Goal: Transaction & Acquisition: Purchase product/service

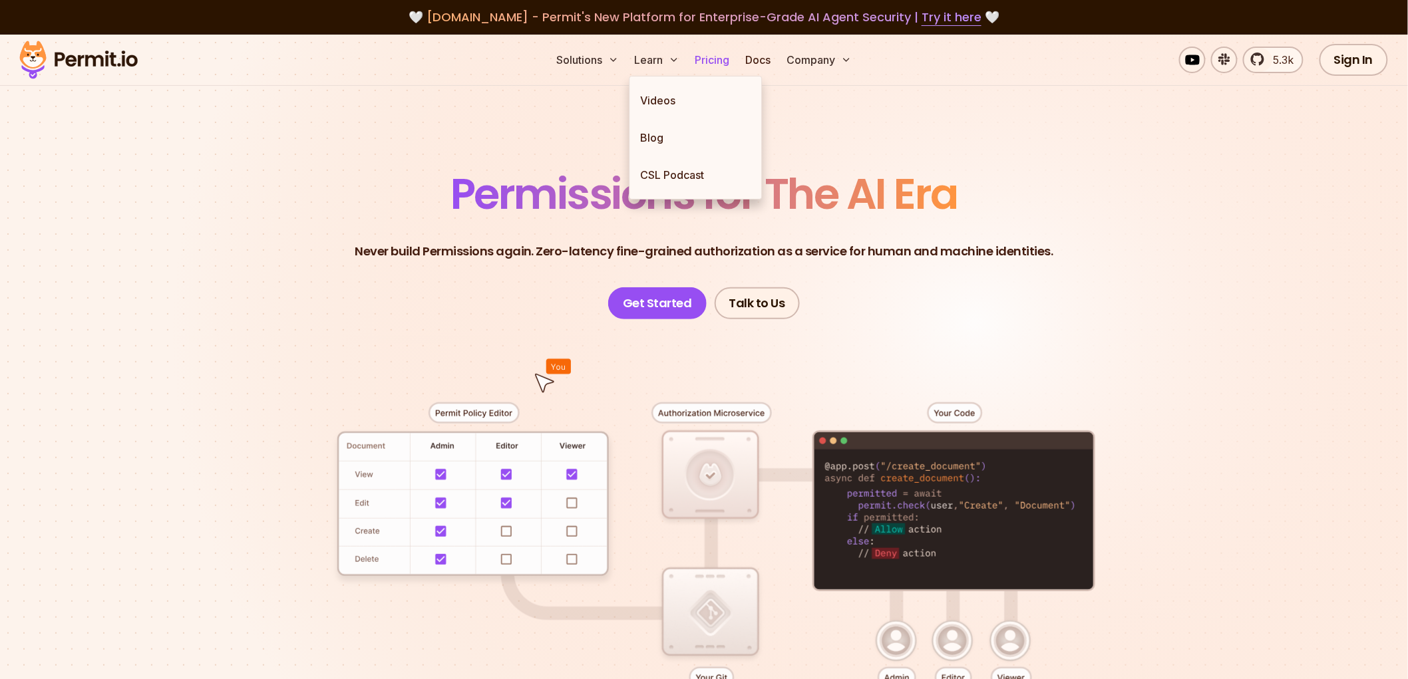
click at [706, 55] on link "Pricing" at bounding box center [712, 60] width 45 height 27
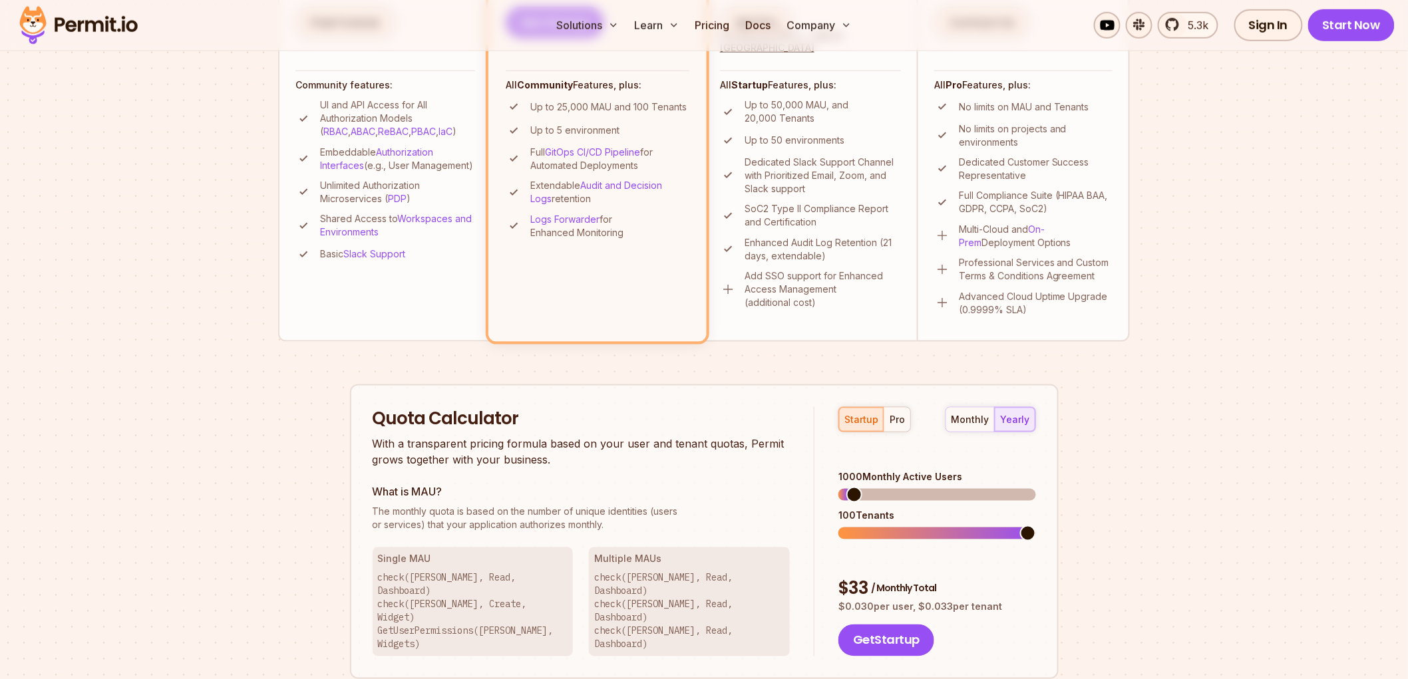
scroll to position [739, 0]
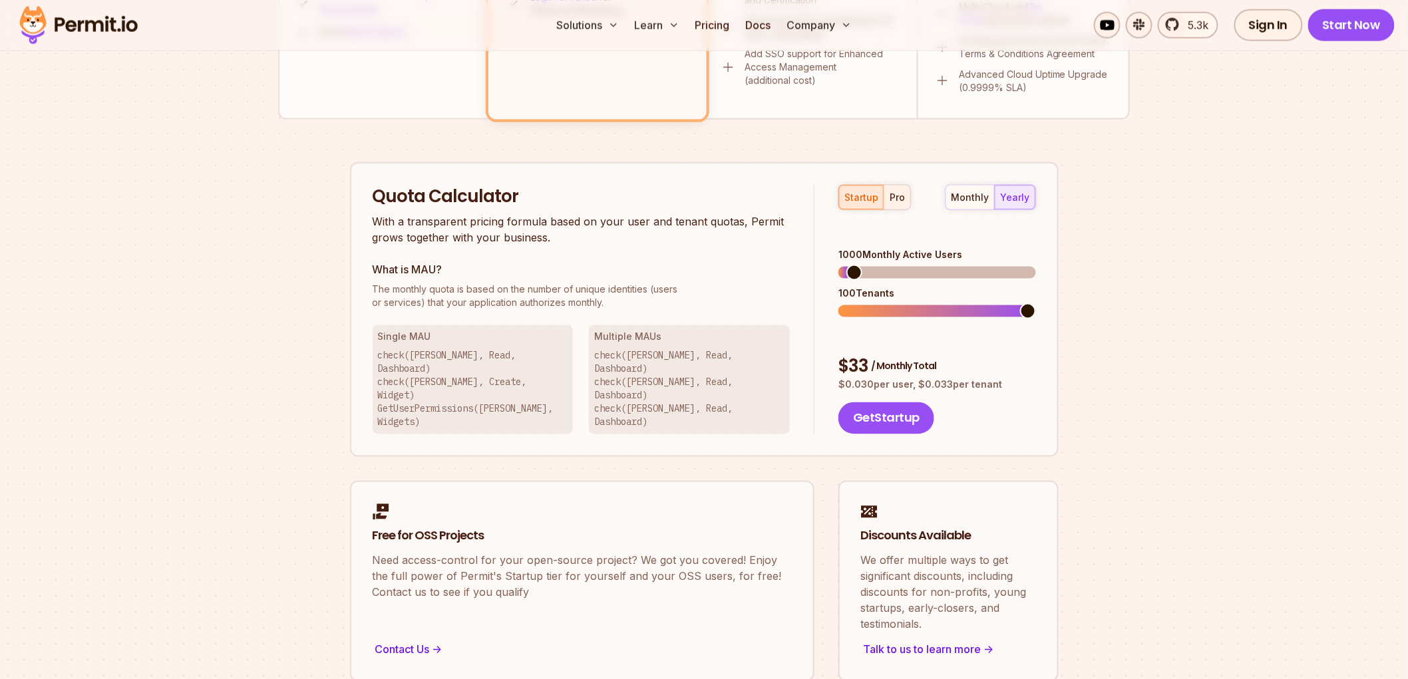
click at [900, 204] on button "pro" at bounding box center [897, 198] width 27 height 24
click at [849, 265] on span at bounding box center [856, 273] width 16 height 16
click at [843, 306] on span at bounding box center [851, 311] width 16 height 16
click at [838, 303] on span at bounding box center [846, 311] width 16 height 16
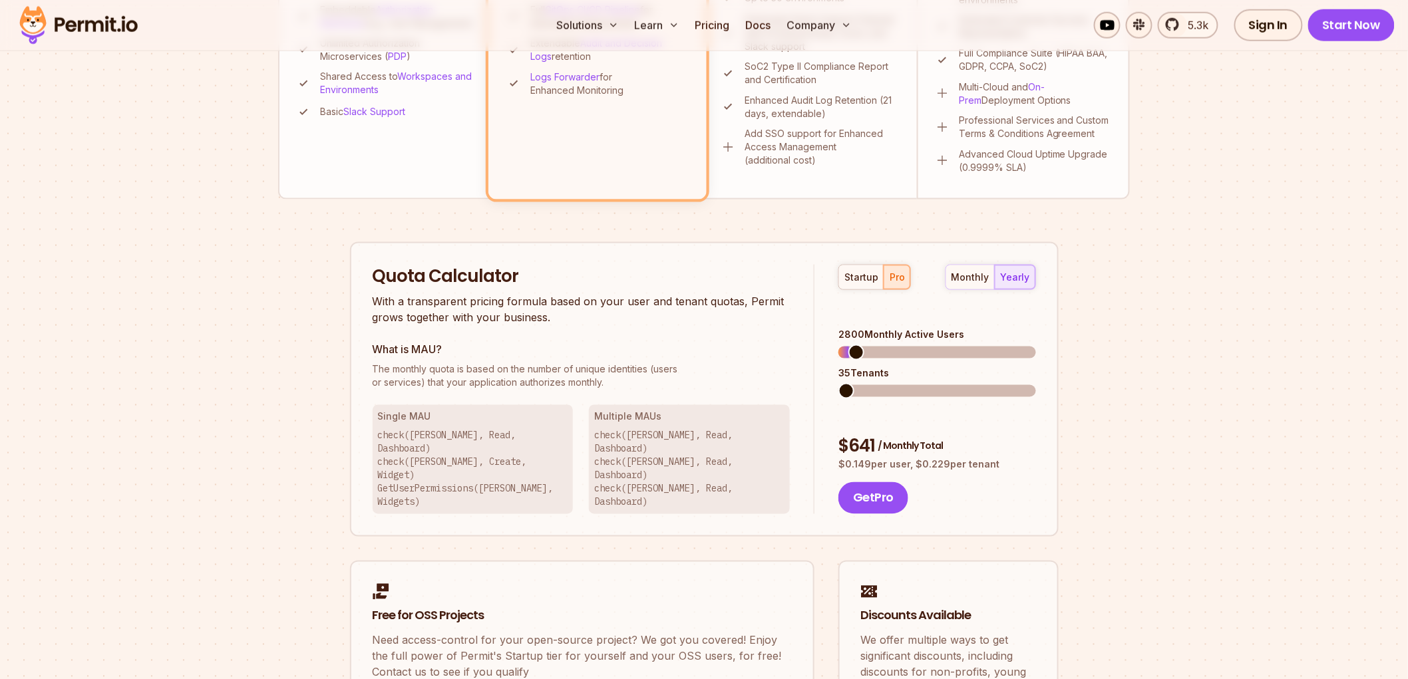
scroll to position [591, 0]
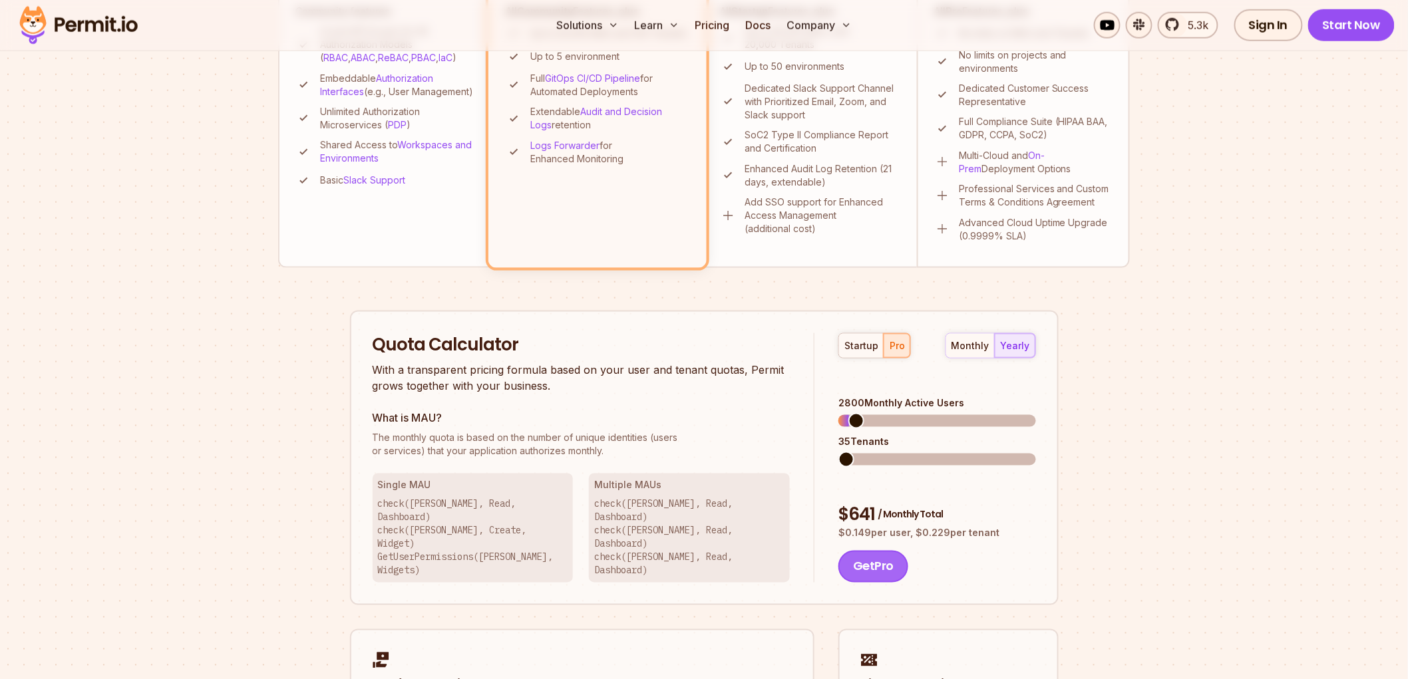
click at [855, 551] on button "Get Pro" at bounding box center [873, 567] width 70 height 32
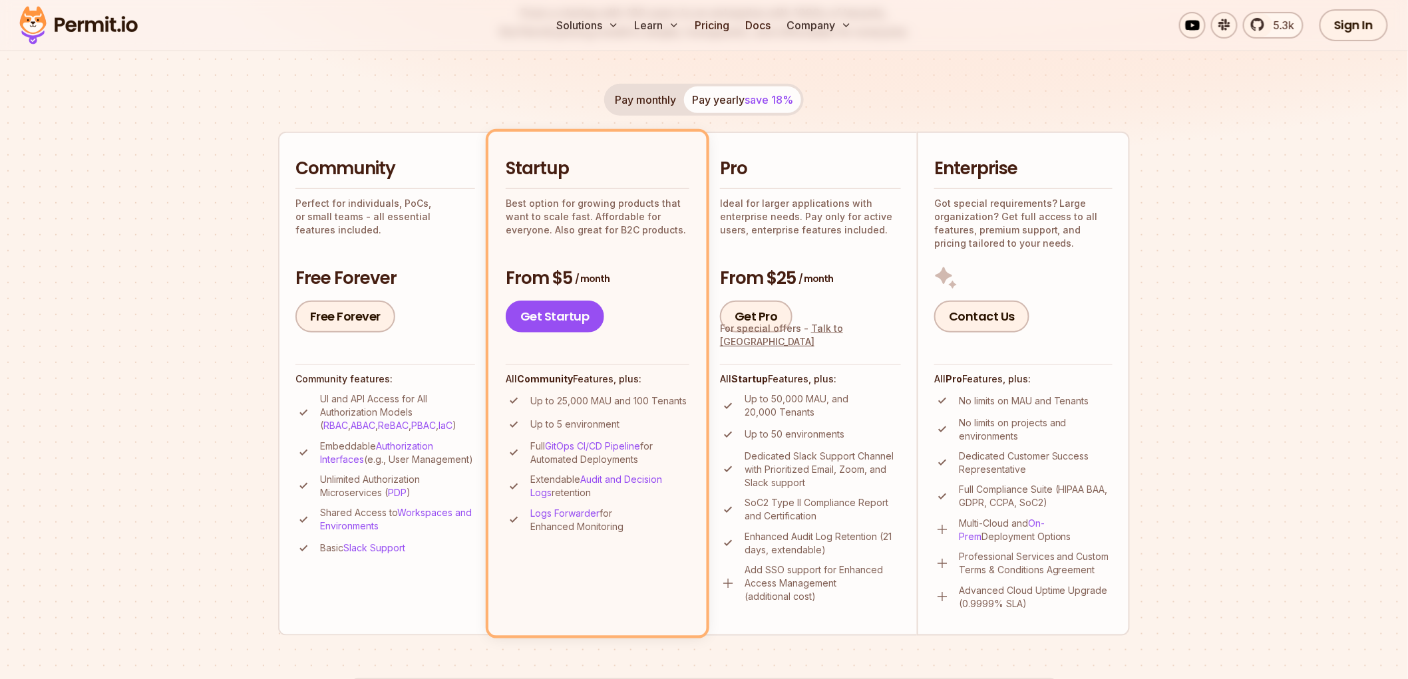
scroll to position [222, 0]
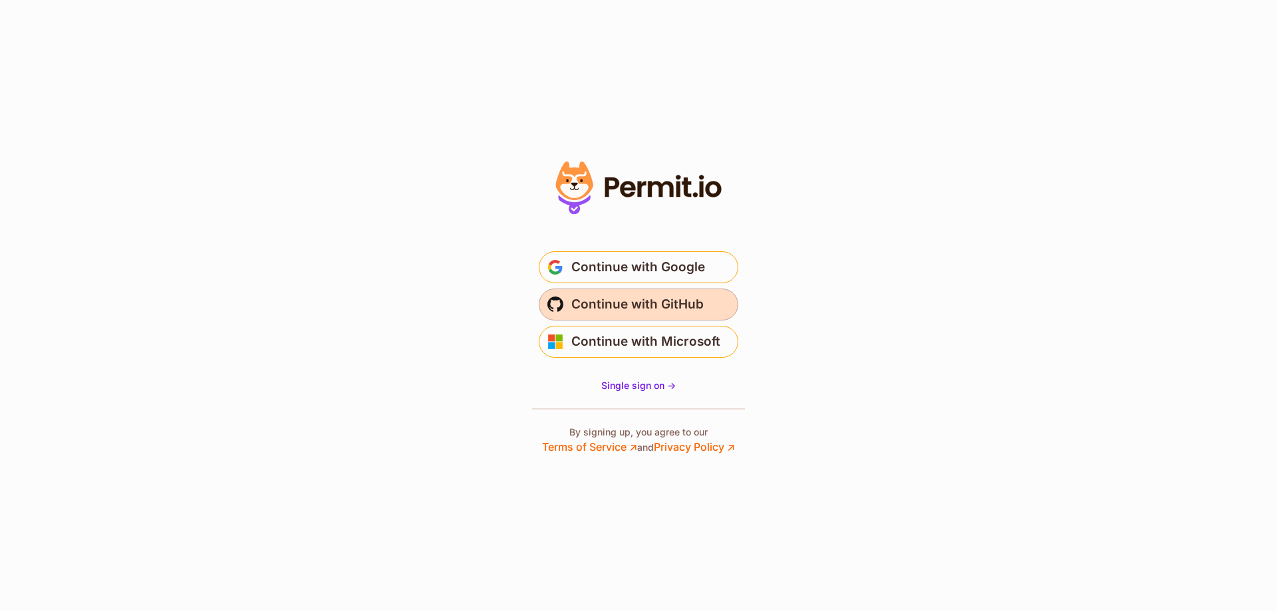
click at [695, 310] on span "Continue with GitHub" at bounding box center [638, 304] width 132 height 21
click at [659, 387] on span "Single sign on ->" at bounding box center [638, 385] width 75 height 11
click at [656, 270] on span "Continue with Google" at bounding box center [639, 267] width 134 height 21
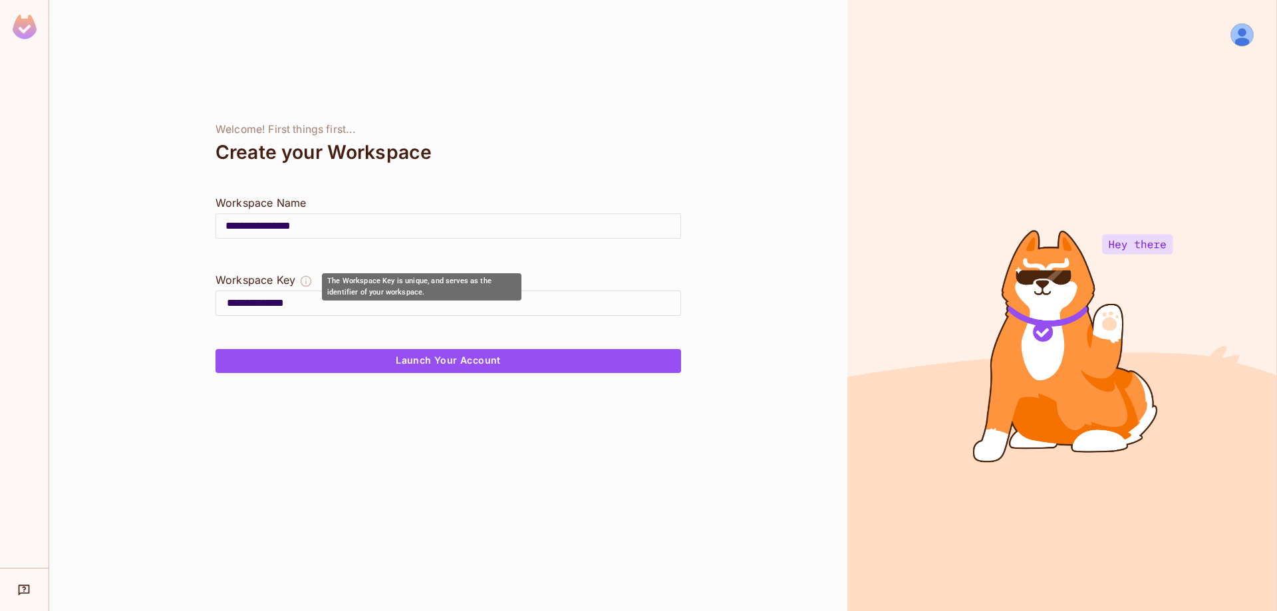
click at [310, 277] on icon "The Workspace Key is unique, and serves as the identifier of your workspace." at bounding box center [306, 280] width 11 height 11
drag, startPoint x: 443, startPoint y: 291, endPoint x: 332, endPoint y: 284, distance: 111.3
click at [304, 280] on icon "The Workspace Key is unique, and serves as the identifier of your workspace." at bounding box center [305, 281] width 13 height 13
drag, startPoint x: 328, startPoint y: 281, endPoint x: 390, endPoint y: 287, distance: 62.2
drag, startPoint x: 325, startPoint y: 279, endPoint x: 405, endPoint y: 298, distance: 82.1
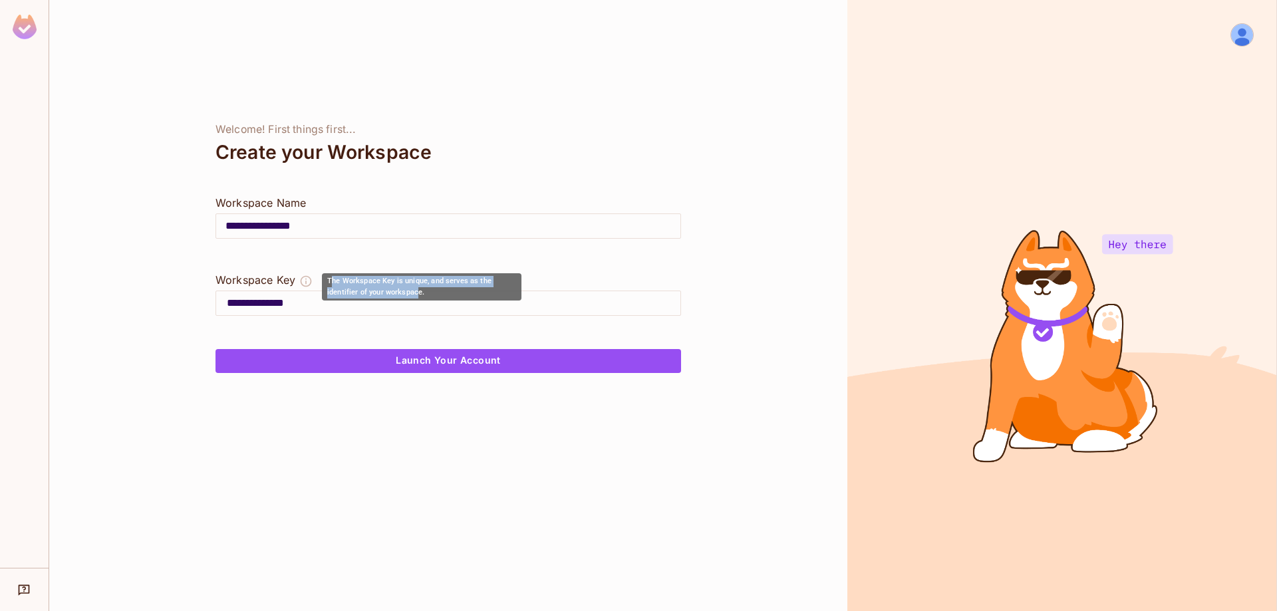
drag, startPoint x: 405, startPoint y: 298, endPoint x: 419, endPoint y: 295, distance: 14.4
click at [419, 295] on div "The Workspace Key is unique, and serves as the identifier of your workspace." at bounding box center [422, 286] width 200 height 27
drag, startPoint x: 327, startPoint y: 281, endPoint x: 436, endPoint y: 295, distance: 110.0
click at [436, 295] on div "The Workspace Key is unique, and serves as the identifier of your workspace." at bounding box center [422, 286] width 200 height 27
copy div "The Workspace Key is unique, and serves as the identifier of your workspace."
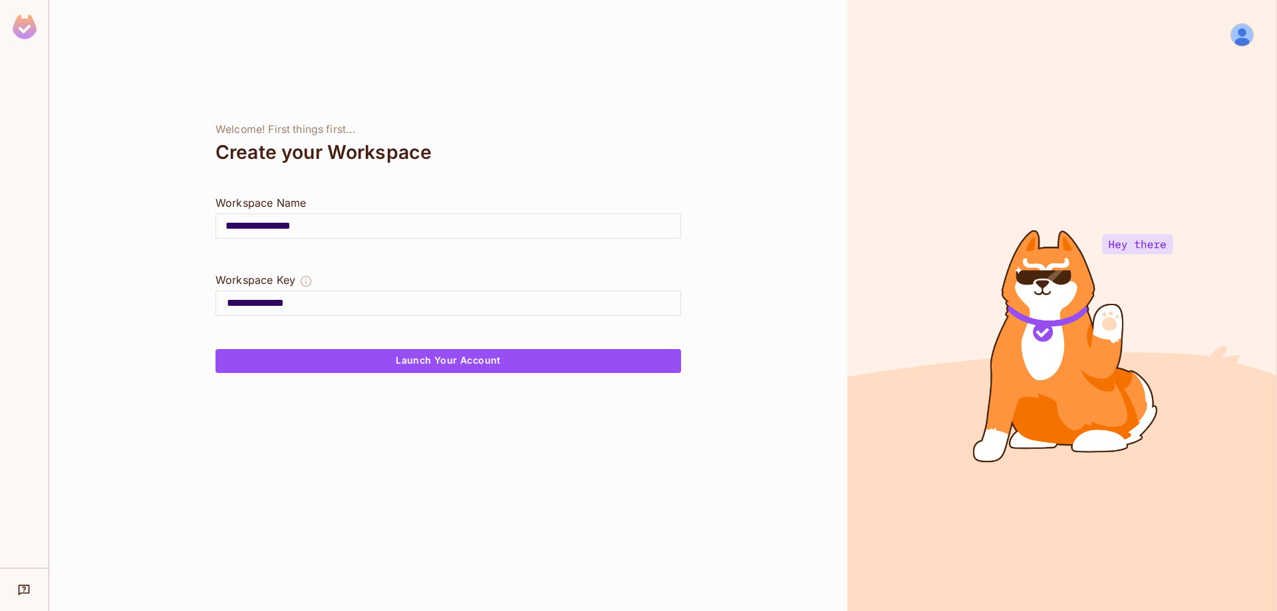
click at [313, 283] on div "Workspace Key" at bounding box center [449, 281] width 466 height 19
click at [311, 278] on icon "The Workspace Key is unique, and serves as the identifier of your workspace." at bounding box center [305, 281] width 13 height 13
drag, startPoint x: 331, startPoint y: 280, endPoint x: 380, endPoint y: 291, distance: 50.5
click at [310, 283] on icon "The Workspace Key is unique, and serves as the identifier of your workspace." at bounding box center [306, 280] width 11 height 11
drag, startPoint x: 328, startPoint y: 282, endPoint x: 347, endPoint y: 296, distance: 23.8
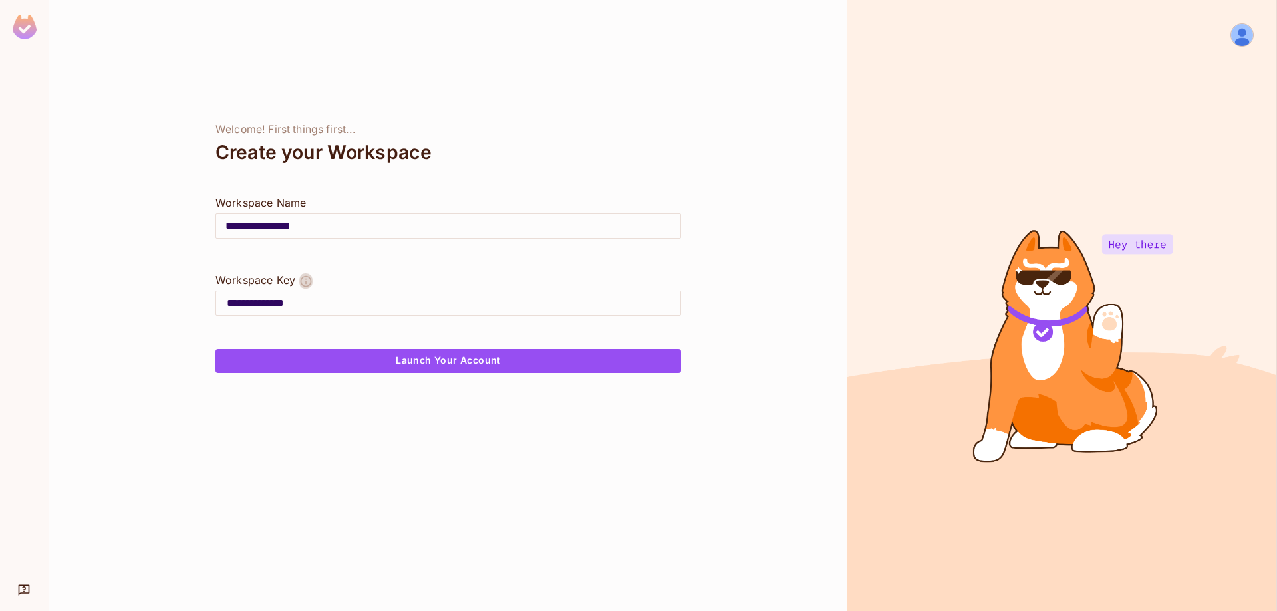
click at [306, 281] on icon "The Workspace Key is unique, and serves as the identifier of your workspace." at bounding box center [305, 281] width 13 height 13
drag, startPoint x: 423, startPoint y: 293, endPoint x: 350, endPoint y: 290, distance: 73.2
click at [310, 281] on icon "The Workspace Key is unique, and serves as the identifier of your workspace." at bounding box center [305, 281] width 13 height 13
drag, startPoint x: 332, startPoint y: 279, endPoint x: 385, endPoint y: 293, distance: 54.4
drag, startPoint x: 331, startPoint y: 281, endPoint x: 446, endPoint y: 301, distance: 116.8
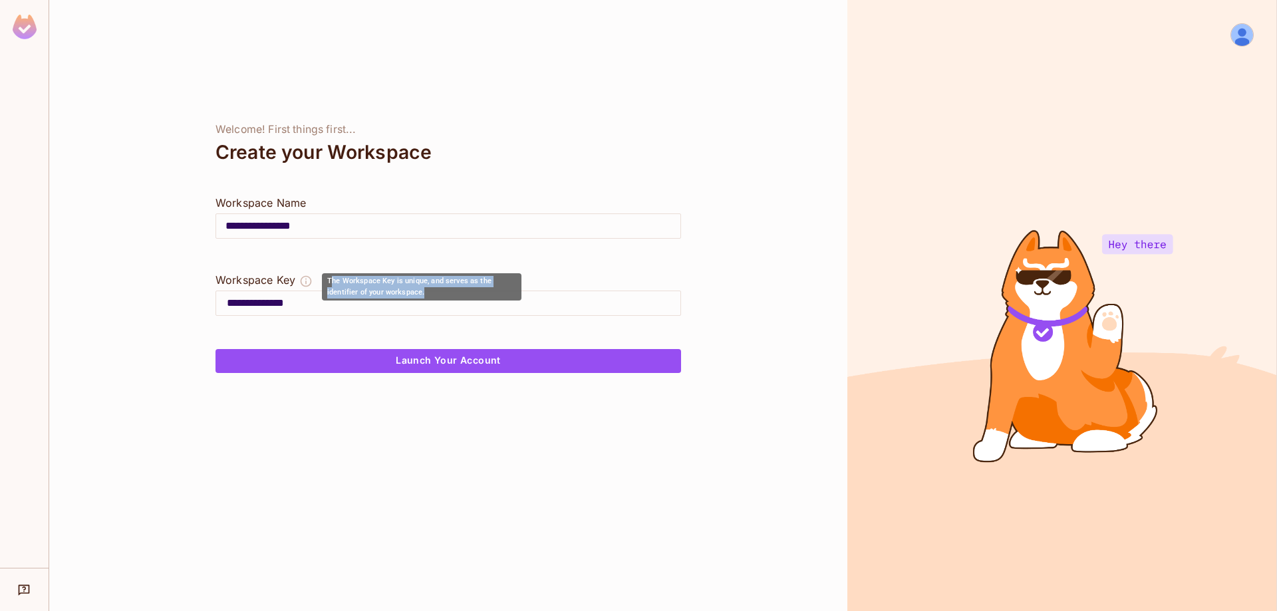
click at [446, 301] on div "The Workspace Key is unique, and serves as the identifier of your workspace." at bounding box center [418, 287] width 210 height 30
copy div "he Workspace Key is unique, and serves as the identifier of your workspace."
click at [225, 294] on div "**********" at bounding box center [451, 303] width 459 height 21
click at [226, 303] on div "**********" at bounding box center [451, 303] width 459 height 21
click at [395, 305] on input "**********" at bounding box center [454, 303] width 454 height 21
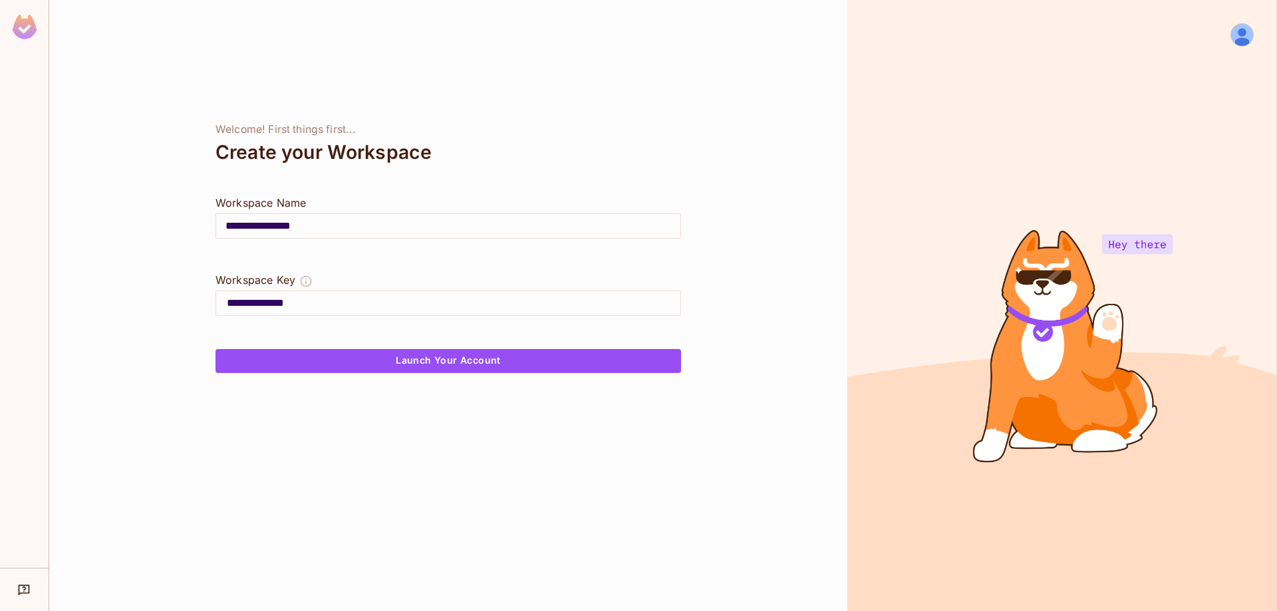
click at [319, 305] on input "**********" at bounding box center [454, 303] width 454 height 21
click at [303, 305] on input "**********" at bounding box center [454, 303] width 454 height 21
click at [242, 302] on input "**********" at bounding box center [454, 303] width 454 height 21
drag, startPoint x: 258, startPoint y: 307, endPoint x: 276, endPoint y: 306, distance: 18.0
click at [261, 307] on input "**********" at bounding box center [454, 303] width 454 height 21
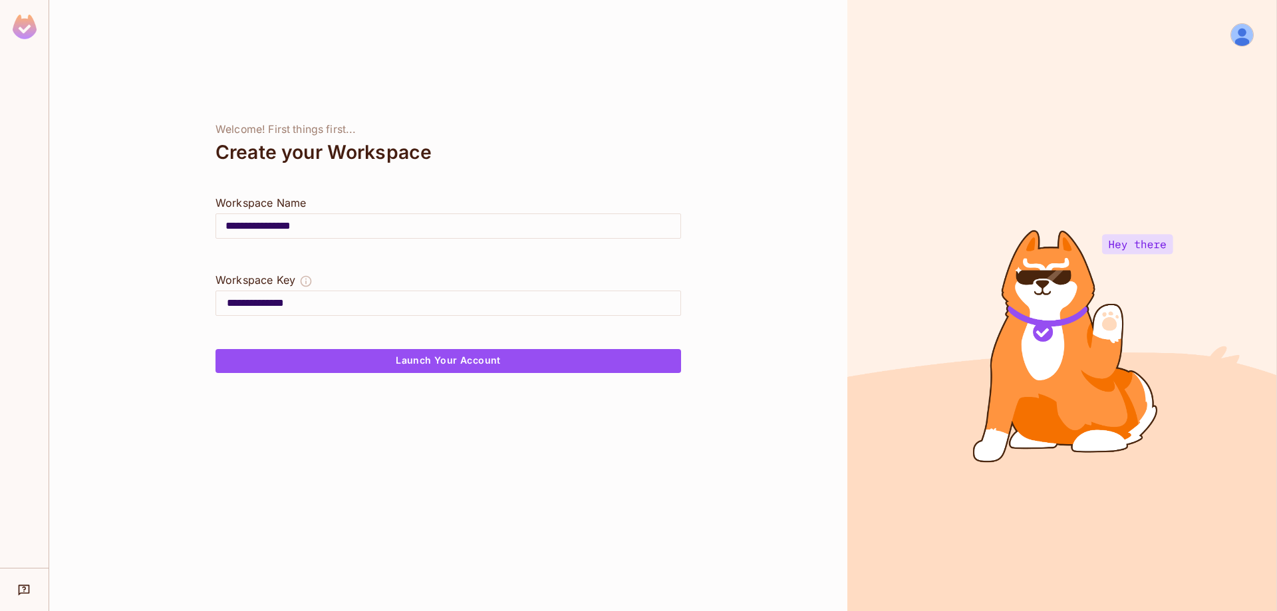
click at [295, 303] on input "**********" at bounding box center [454, 303] width 454 height 21
click at [346, 307] on input "**********" at bounding box center [454, 303] width 454 height 21
click at [85, 305] on div "**********" at bounding box center [448, 305] width 798 height 611
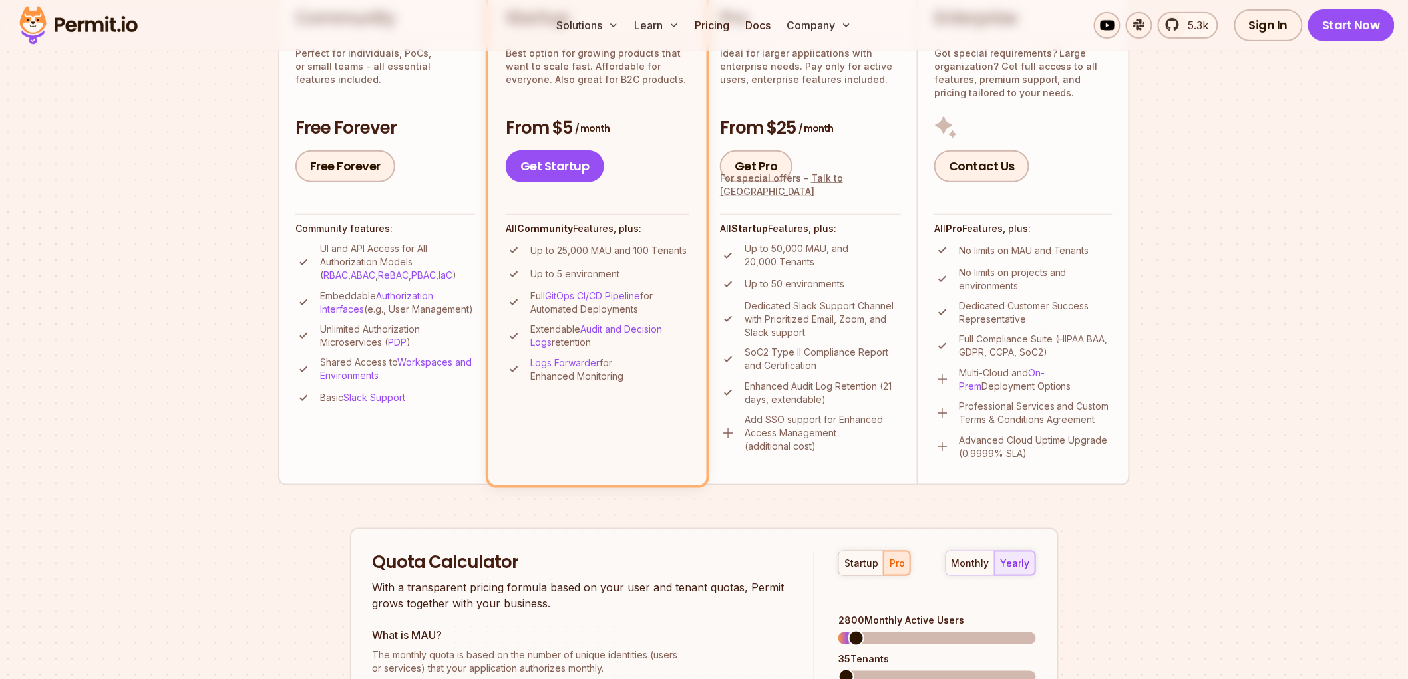
scroll to position [222, 0]
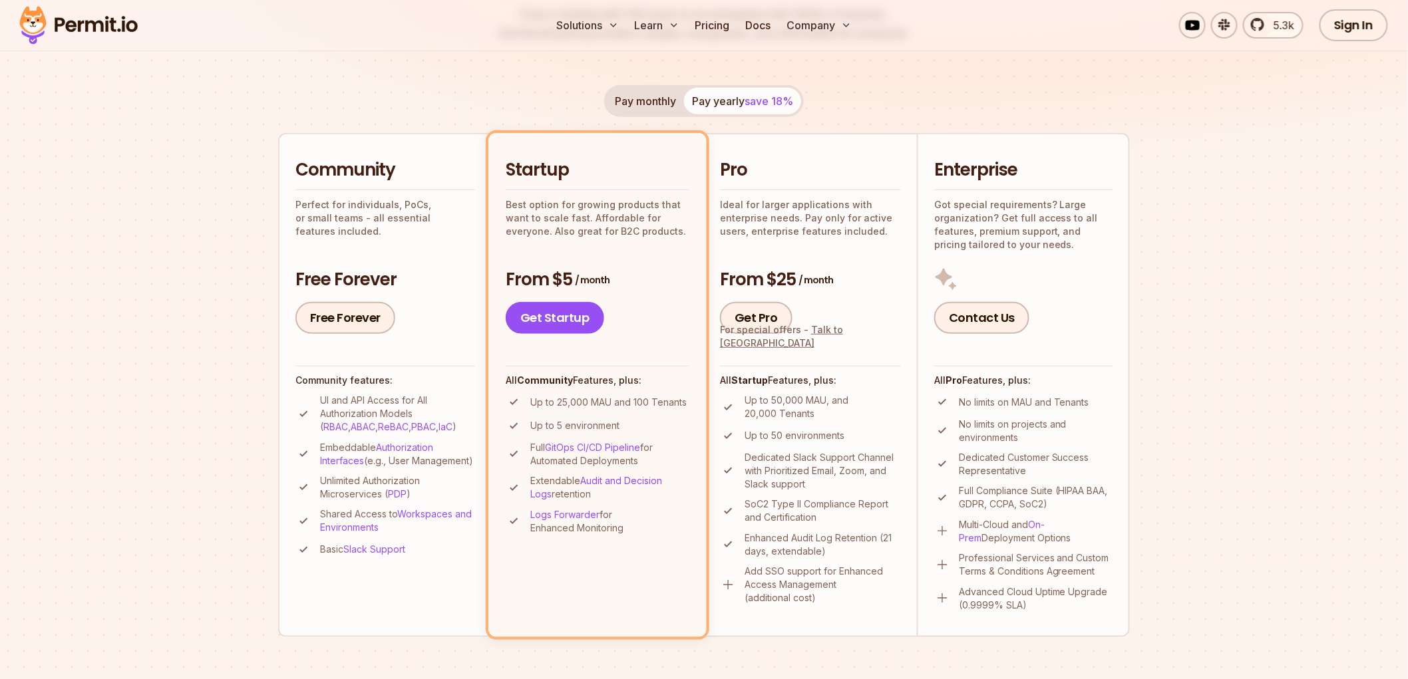
click at [657, 110] on button "Pay monthly" at bounding box center [645, 101] width 77 height 27
click at [711, 104] on button "Pay yearly save 18%" at bounding box center [742, 101] width 117 height 27
click at [681, 105] on button "Pay monthly" at bounding box center [645, 101] width 77 height 27
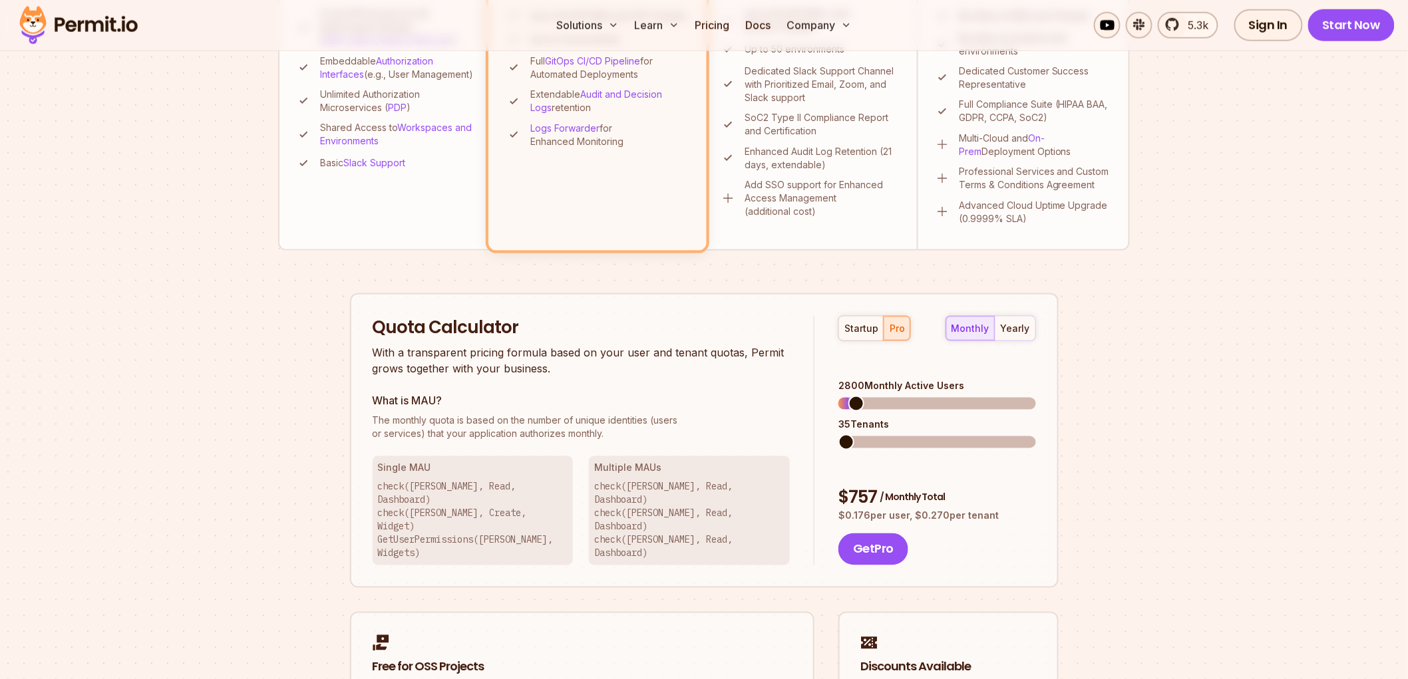
scroll to position [591, 0]
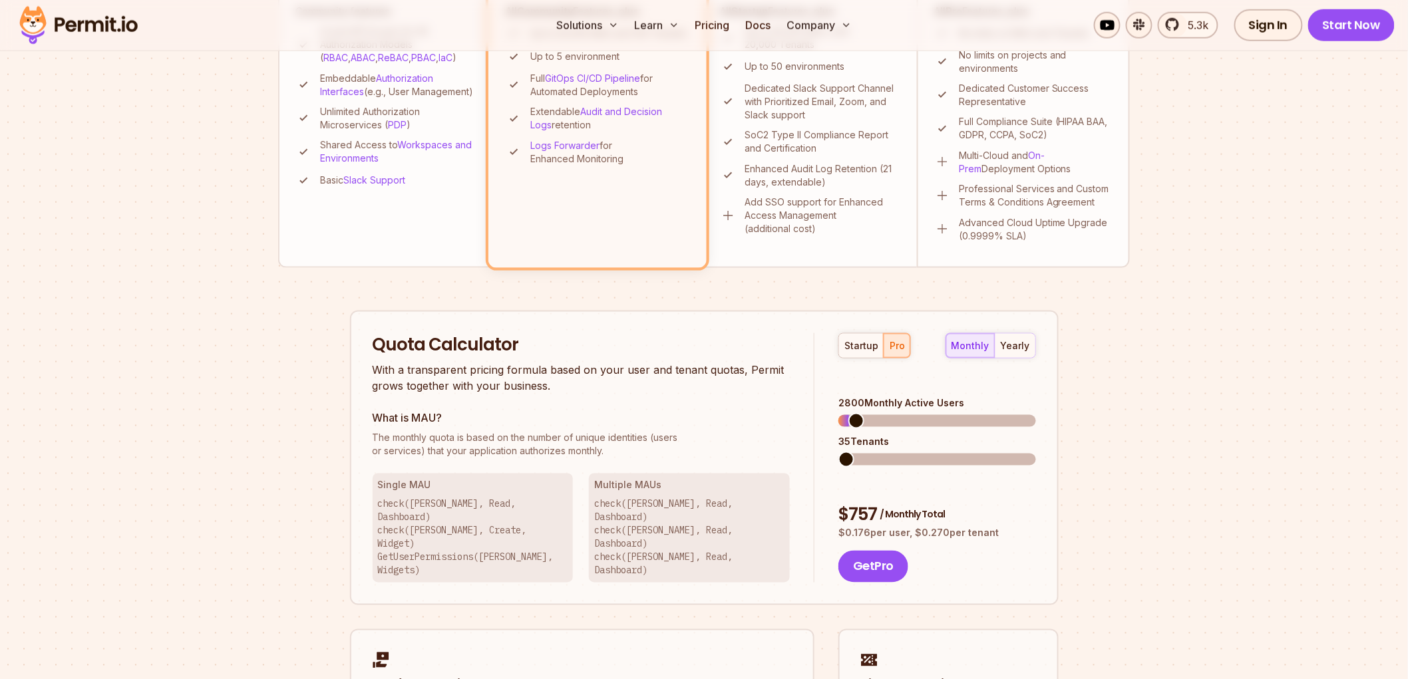
click at [1099, 48] on div "Solutions Learn Pricing Docs Company 5.3k Sign In Start Now" at bounding box center [704, 25] width 1408 height 51
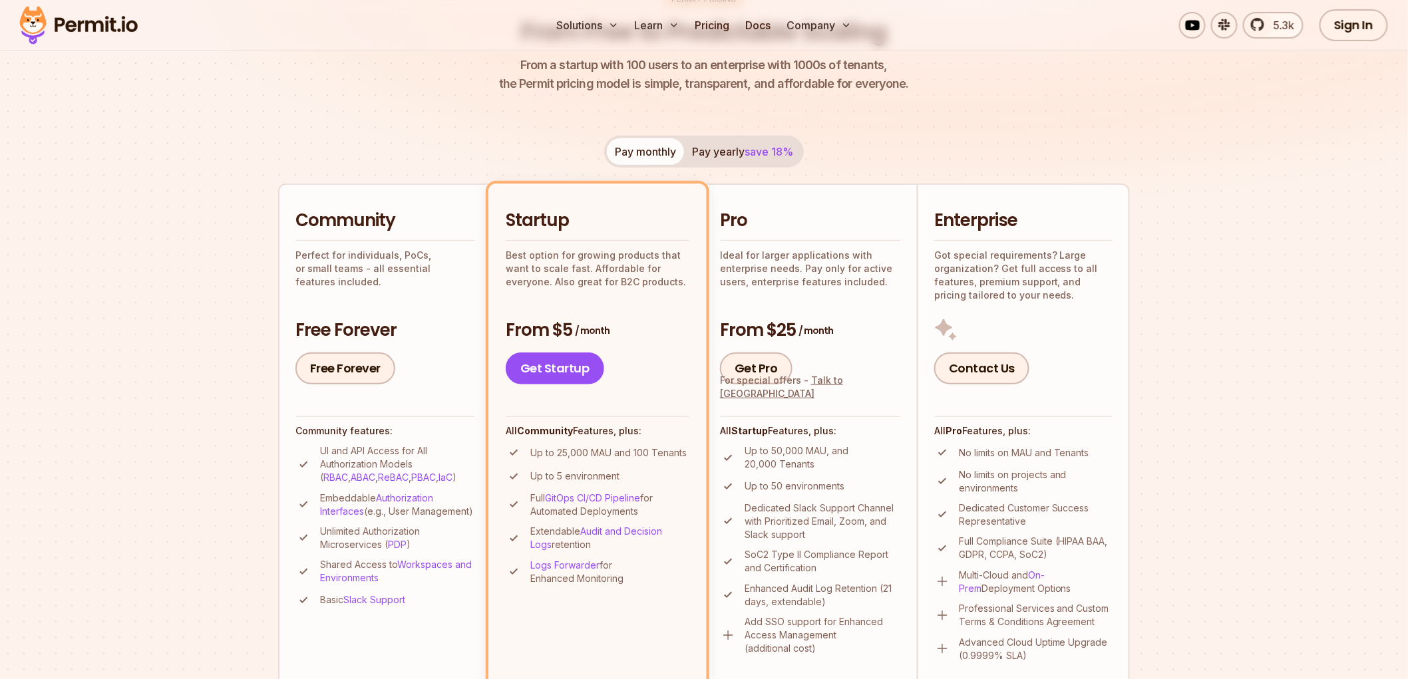
scroll to position [0, 0]
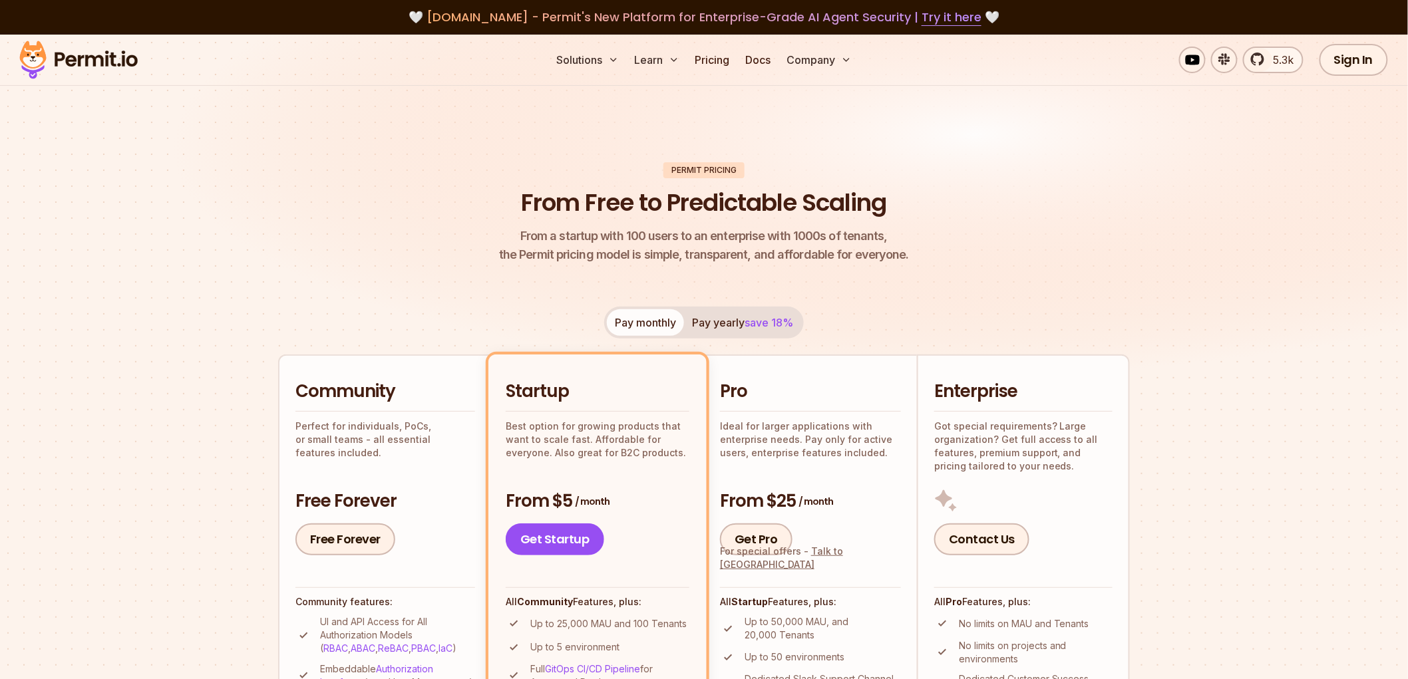
drag, startPoint x: 197, startPoint y: 65, endPoint x: 57, endPoint y: 65, distance: 140.4
click at [57, 67] on div "Solutions Learn Pricing Docs Company 5.3k Sign In Start Now" at bounding box center [704, 60] width 1408 height 51
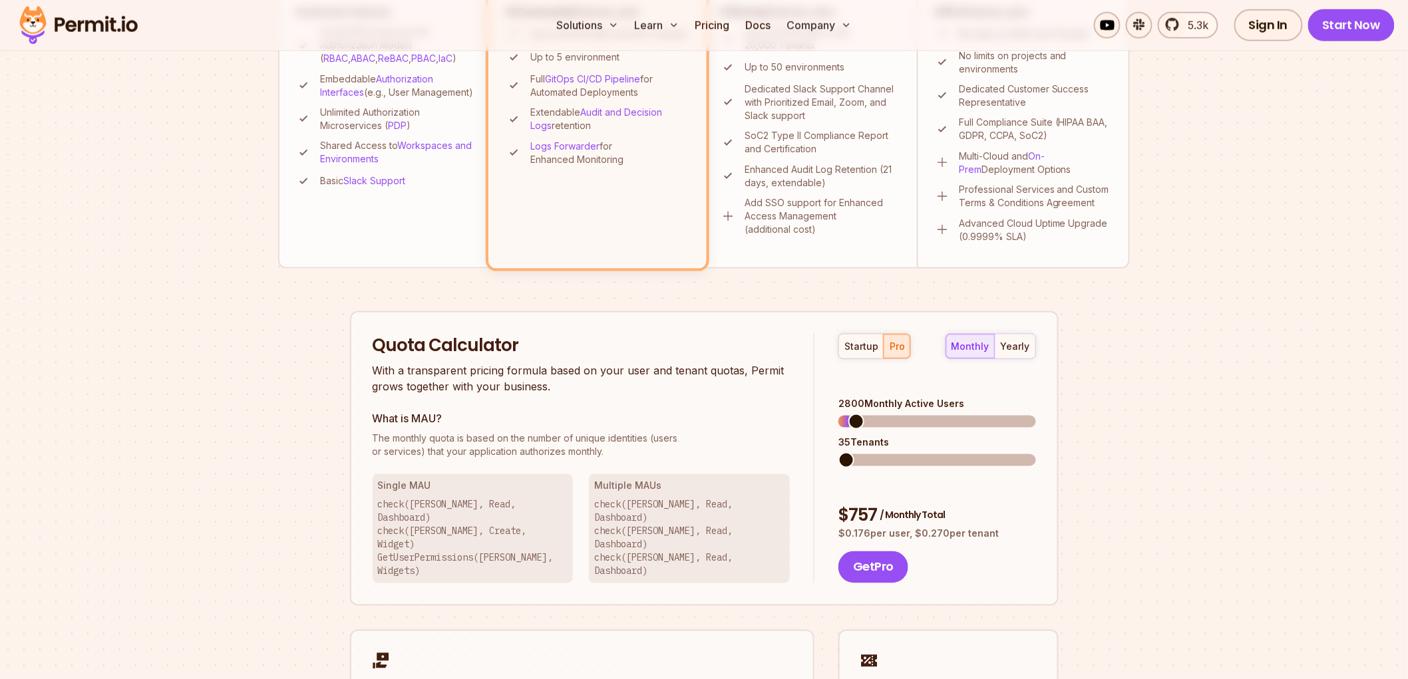
scroll to position [591, 0]
drag, startPoint x: 992, startPoint y: 371, endPoint x: 842, endPoint y: 371, distance: 150.4
click at [837, 370] on div "startup pro monthly yearly 2800 Monthly Active Users 35 Tenants $ 757 / Monthly…" at bounding box center [924, 458] width 221 height 250
copy div "2800 Monthly Active Users"
drag, startPoint x: 898, startPoint y: 424, endPoint x: 839, endPoint y: 424, distance: 59.2
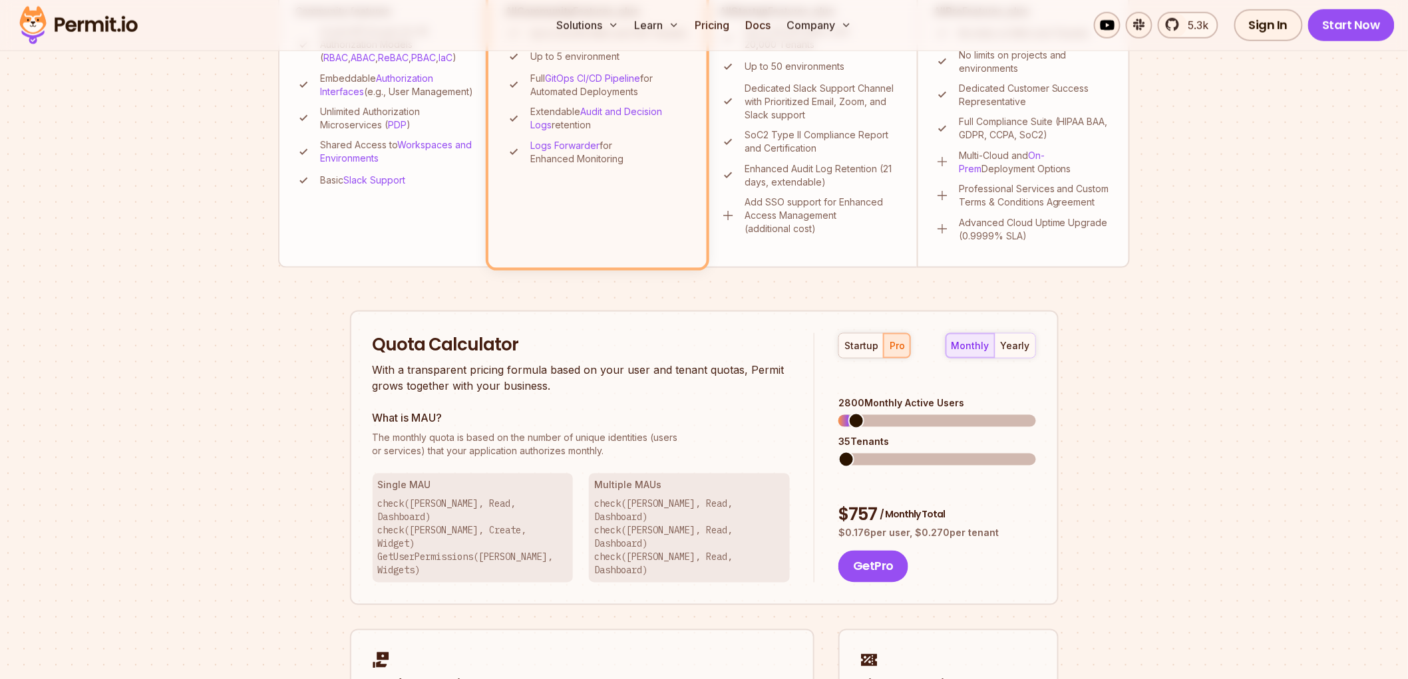
click at [839, 435] on div "35 Tenants" at bounding box center [936, 441] width 197 height 13
copy div "35 Tenants"
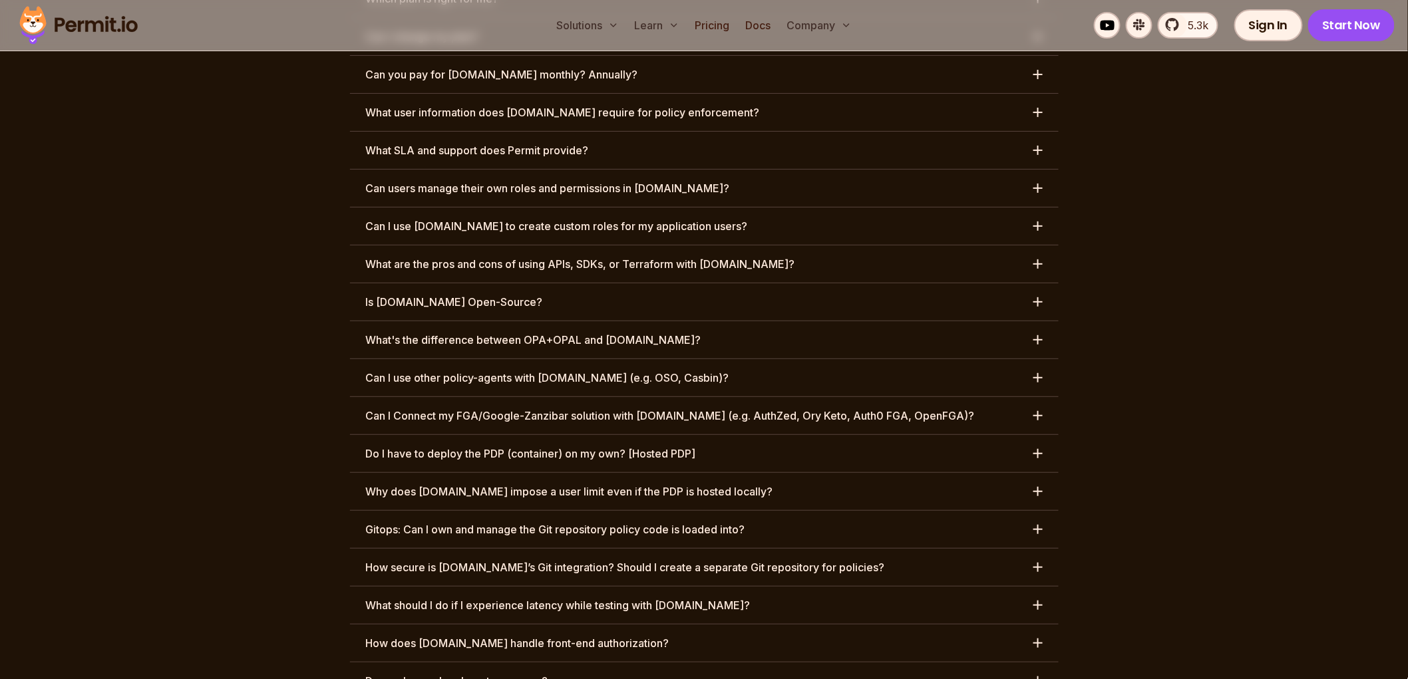
scroll to position [6776, 0]
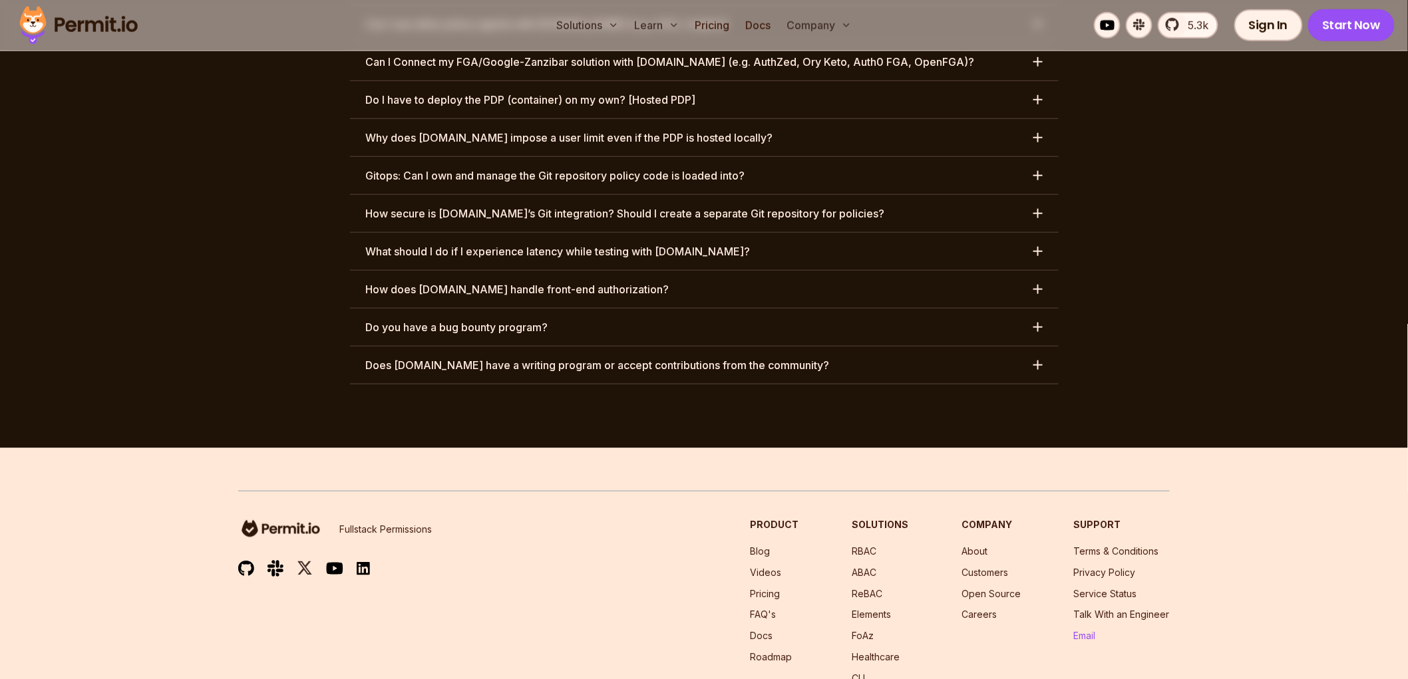
click at [1092, 631] on link "Email" at bounding box center [1085, 636] width 22 height 11
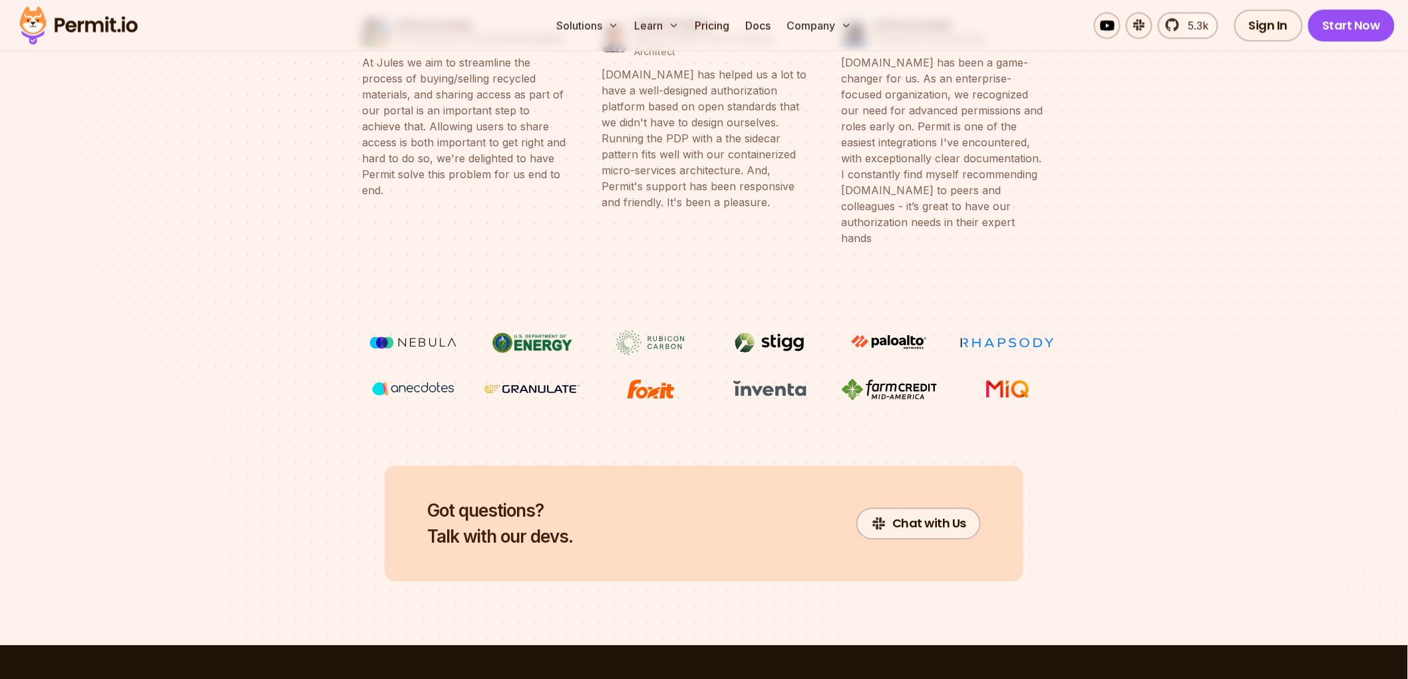
scroll to position [0, 0]
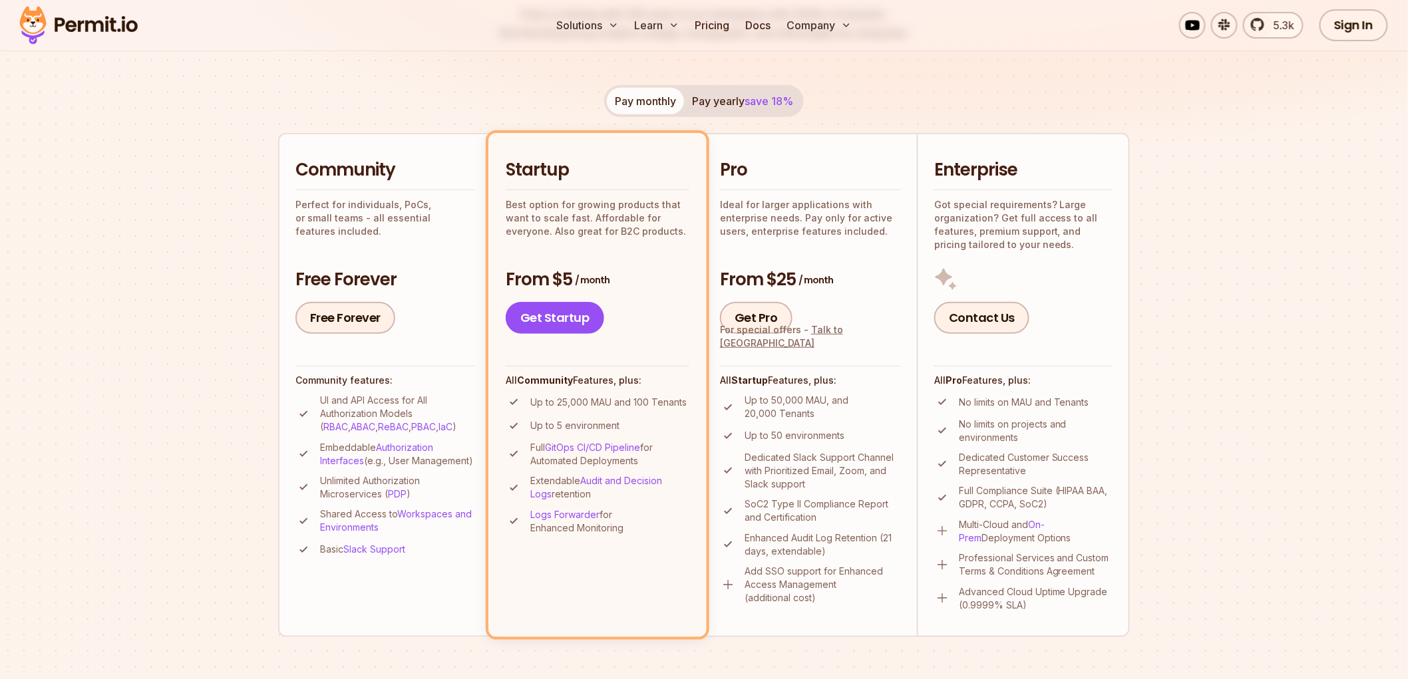
scroll to position [517, 0]
